Goal: Task Accomplishment & Management: Use online tool/utility

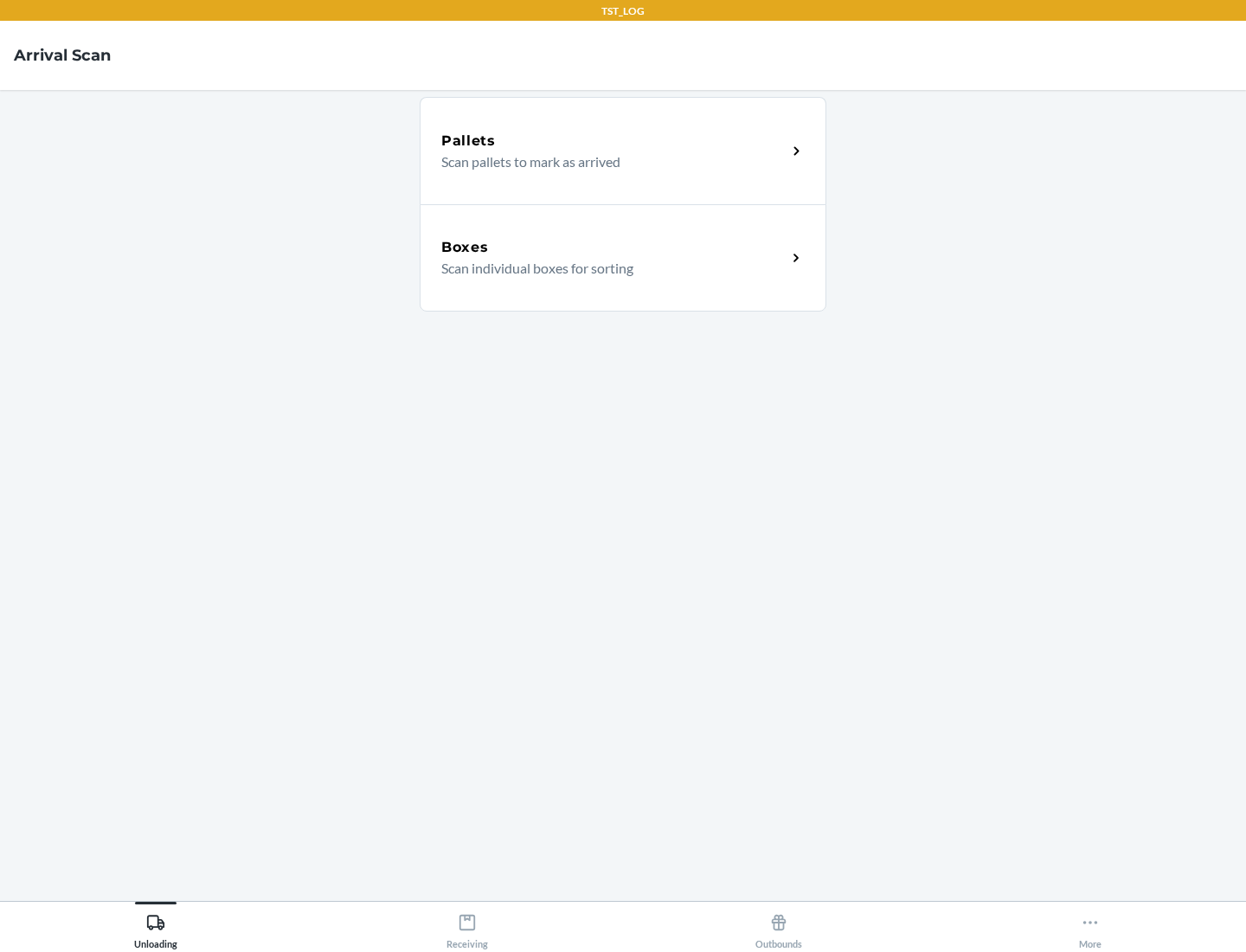
click at [614, 247] on div "Boxes" at bounding box center [614, 247] width 345 height 21
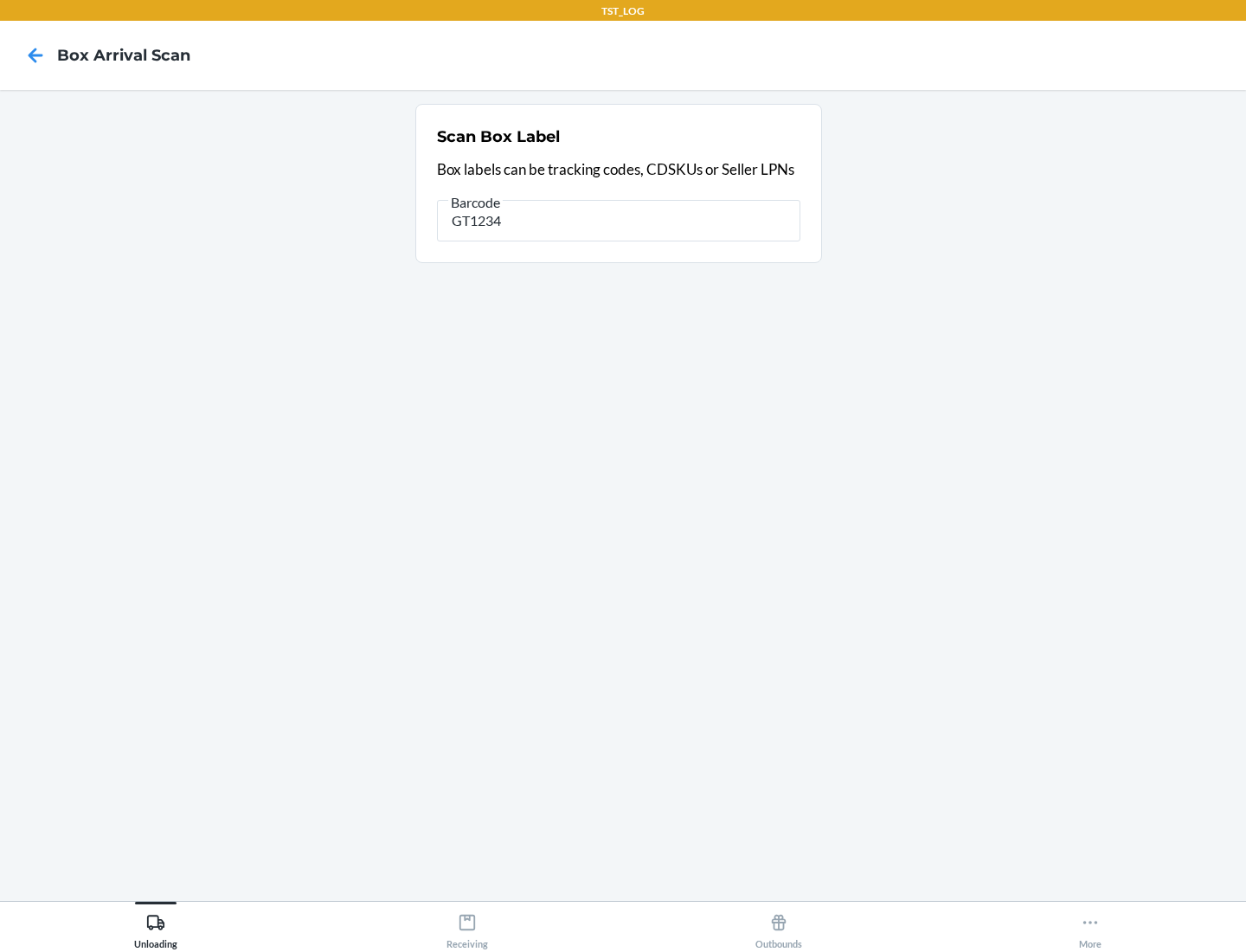
type input "GT1234"
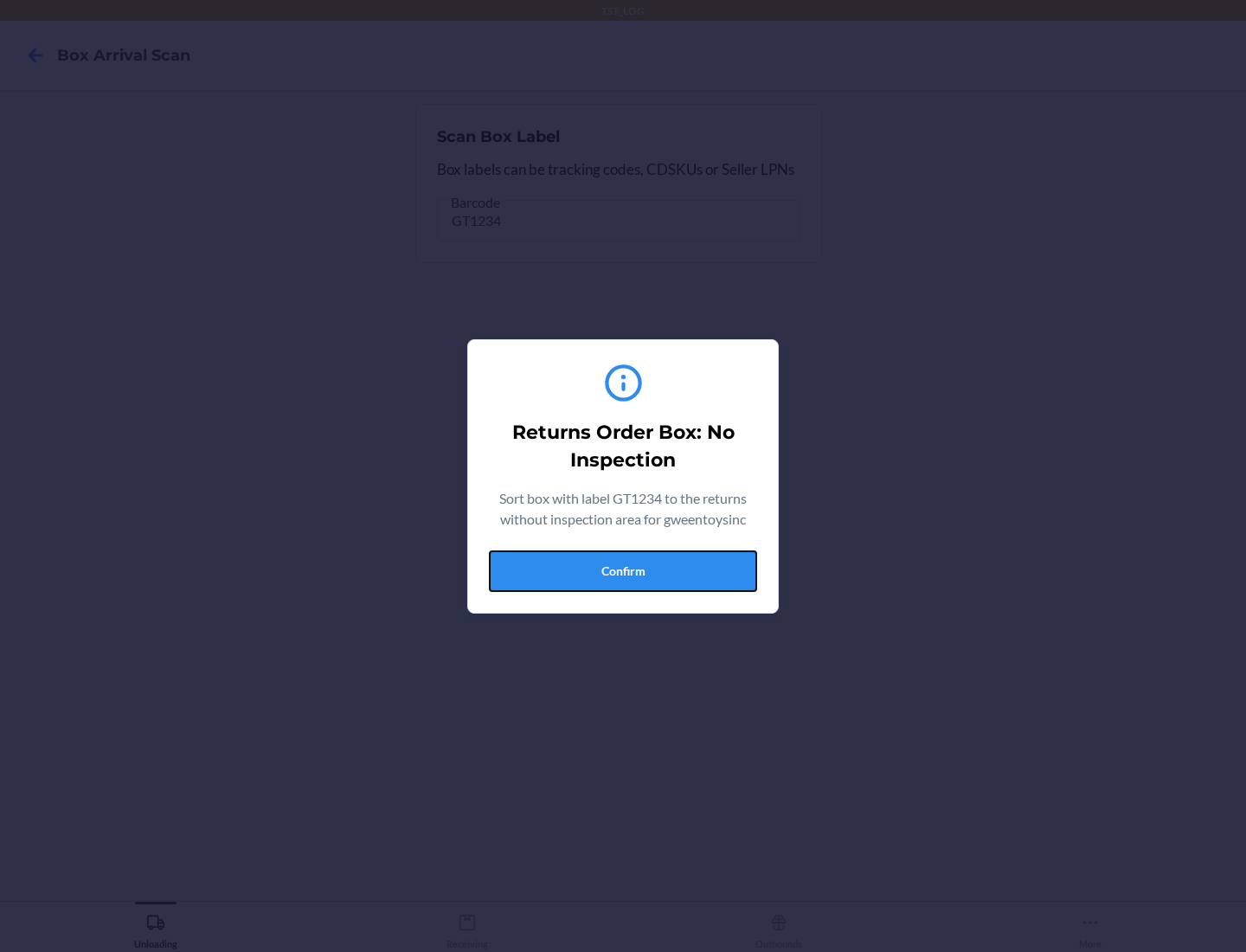
click at [623, 570] on button "Confirm" at bounding box center [623, 571] width 268 height 42
